Goal: Transaction & Acquisition: Purchase product/service

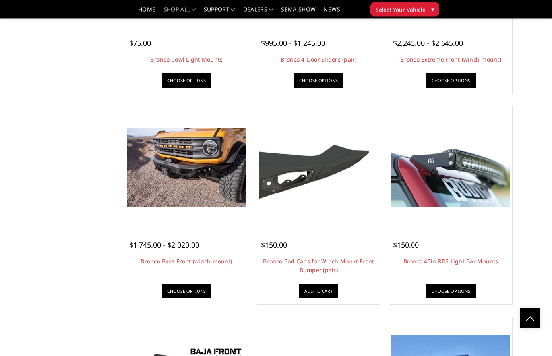
scroll to position [904, 0]
click at [176, 298] on link "Choose Options" at bounding box center [187, 291] width 50 height 15
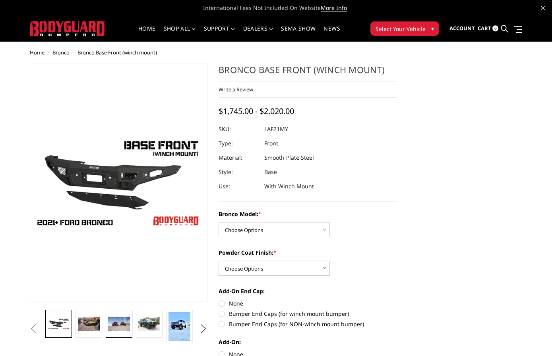
click at [116, 323] on img at bounding box center [118, 324] width 21 height 14
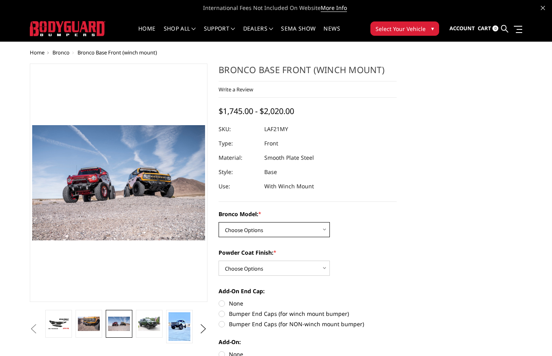
click at [317, 234] on select "Choose Options Base/Badlands/Wildtrak/etc. Raptor" at bounding box center [274, 229] width 111 height 15
select select "4008"
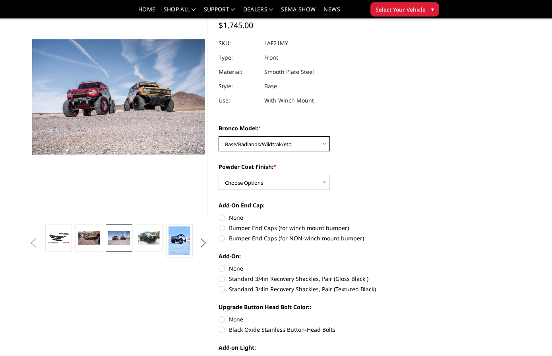
scroll to position [64, 0]
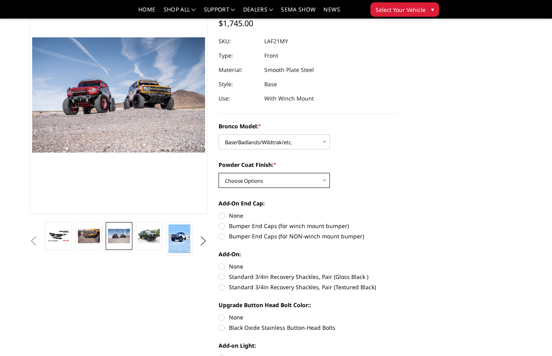
click at [311, 187] on select "Choose Options Bare Metal Textured Black Powder Coat" at bounding box center [274, 180] width 111 height 15
select select "4011"
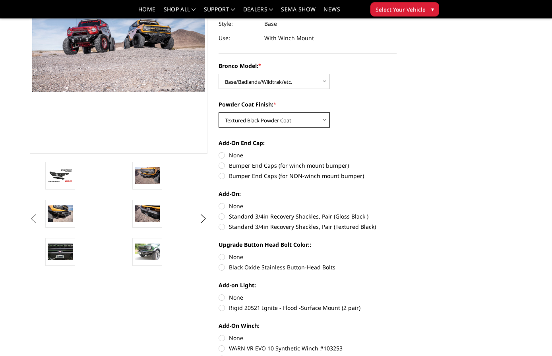
scroll to position [125, 0]
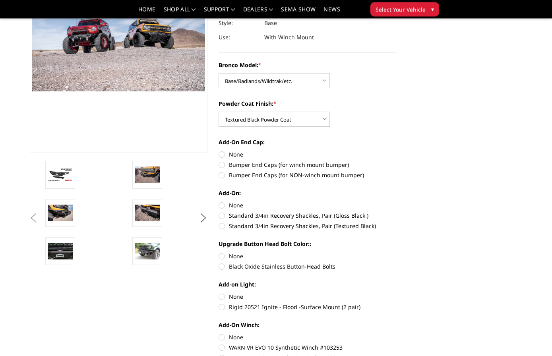
click at [281, 164] on label "Bumper End Caps (for winch mount bumper)" at bounding box center [308, 165] width 178 height 8
click at [396, 151] on input "Bumper End Caps (for winch mount bumper)" at bounding box center [396, 151] width 0 height 0
radio input "true"
click at [280, 220] on label "Standard 3/4in Recovery Shackles, Pair (Gloss Black )" at bounding box center [308, 215] width 178 height 8
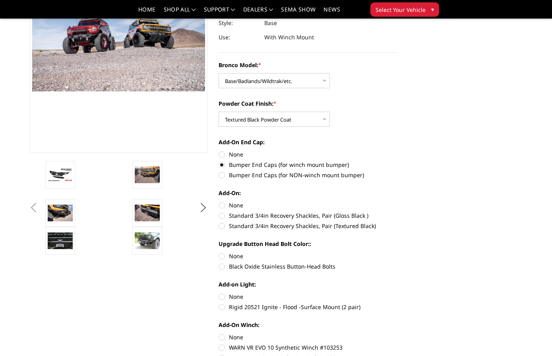
click at [396, 201] on input "Standard 3/4in Recovery Shackles, Pair (Gloss Black )" at bounding box center [396, 201] width 0 height 0
radio input "true"
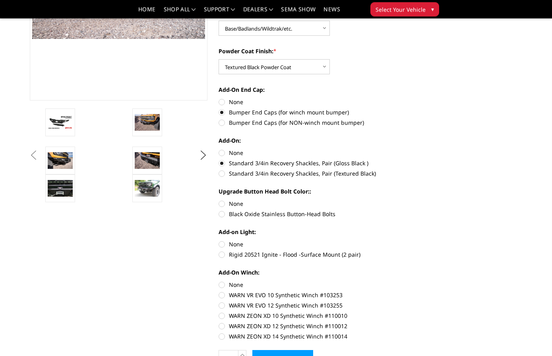
scroll to position [178, 0]
click at [245, 205] on label "None" at bounding box center [308, 203] width 178 height 8
click at [219, 200] on input "None" at bounding box center [219, 199] width 0 height 0
radio input "true"
click at [307, 217] on label "Black Oxide Stainless Button-Head Bolts" at bounding box center [308, 214] width 178 height 8
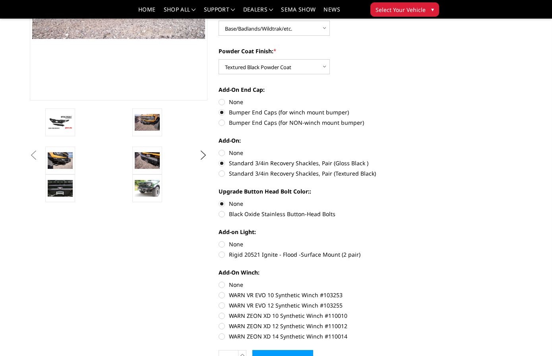
click at [396, 200] on input "Black Oxide Stainless Button-Head Bolts" at bounding box center [396, 199] width 0 height 0
radio input "true"
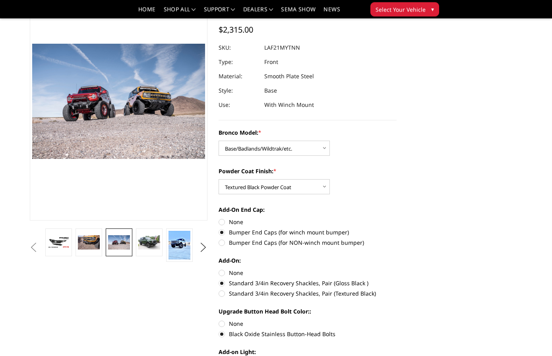
scroll to position [56, 0]
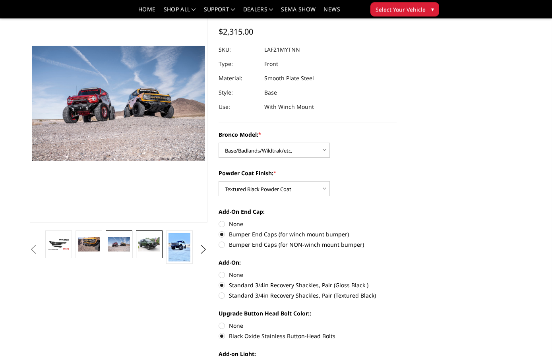
click at [148, 246] on img at bounding box center [148, 245] width 21 height 14
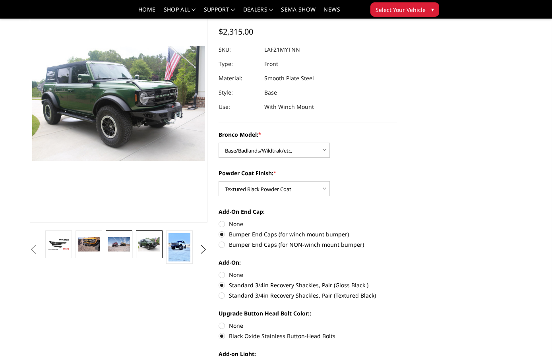
click at [117, 246] on img at bounding box center [118, 244] width 21 height 14
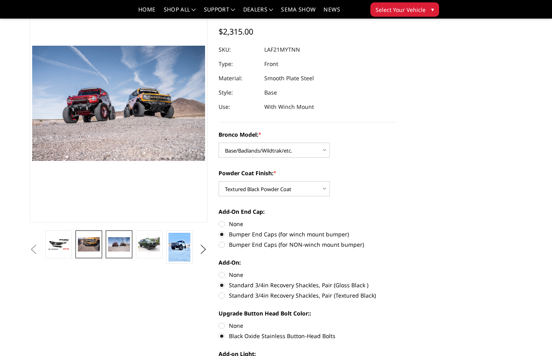
click at [93, 246] on img at bounding box center [88, 244] width 21 height 14
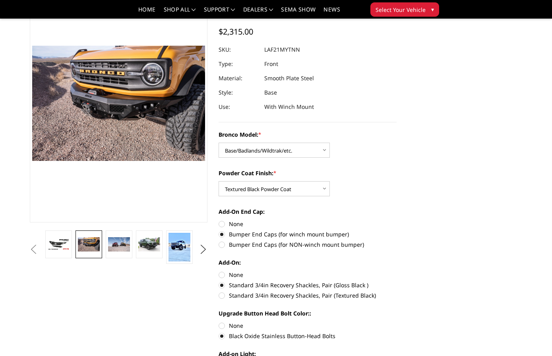
scroll to position [56, 0]
